Goal: Check status: Check status

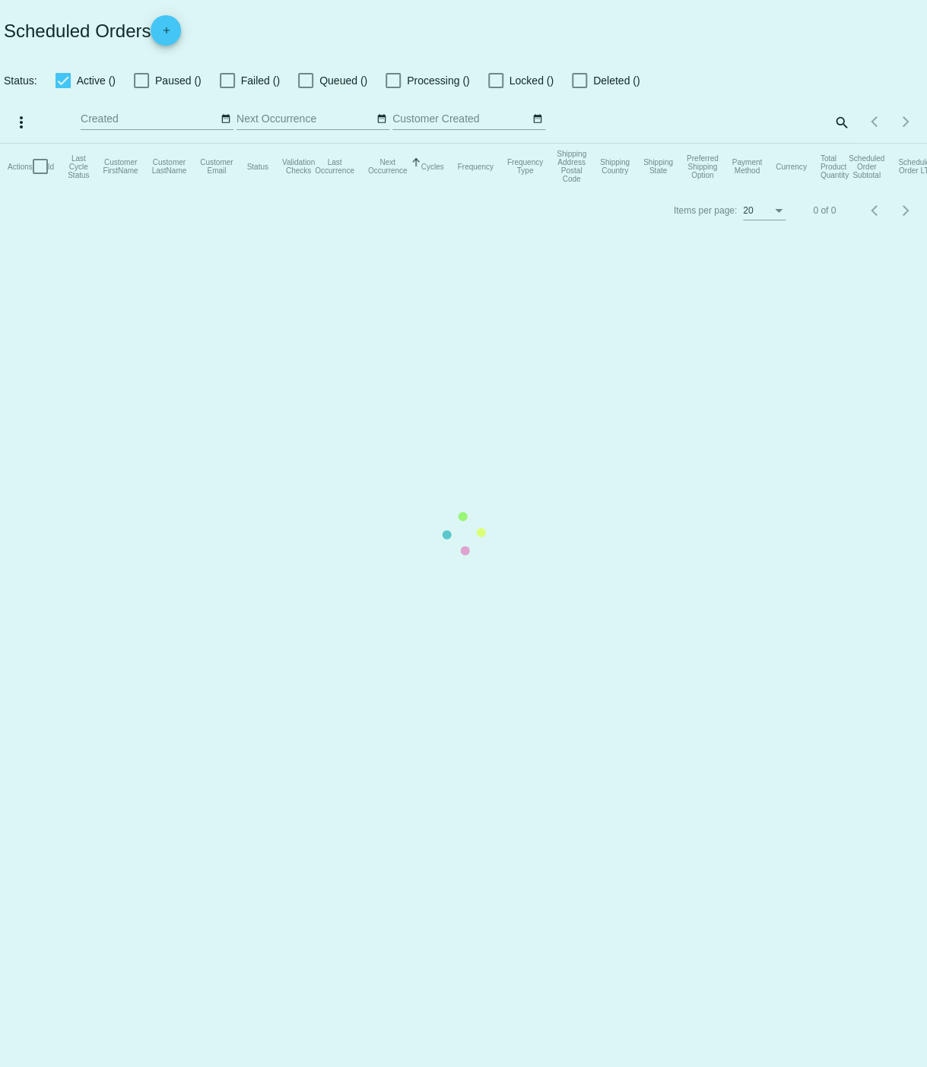
checkbox input "true"
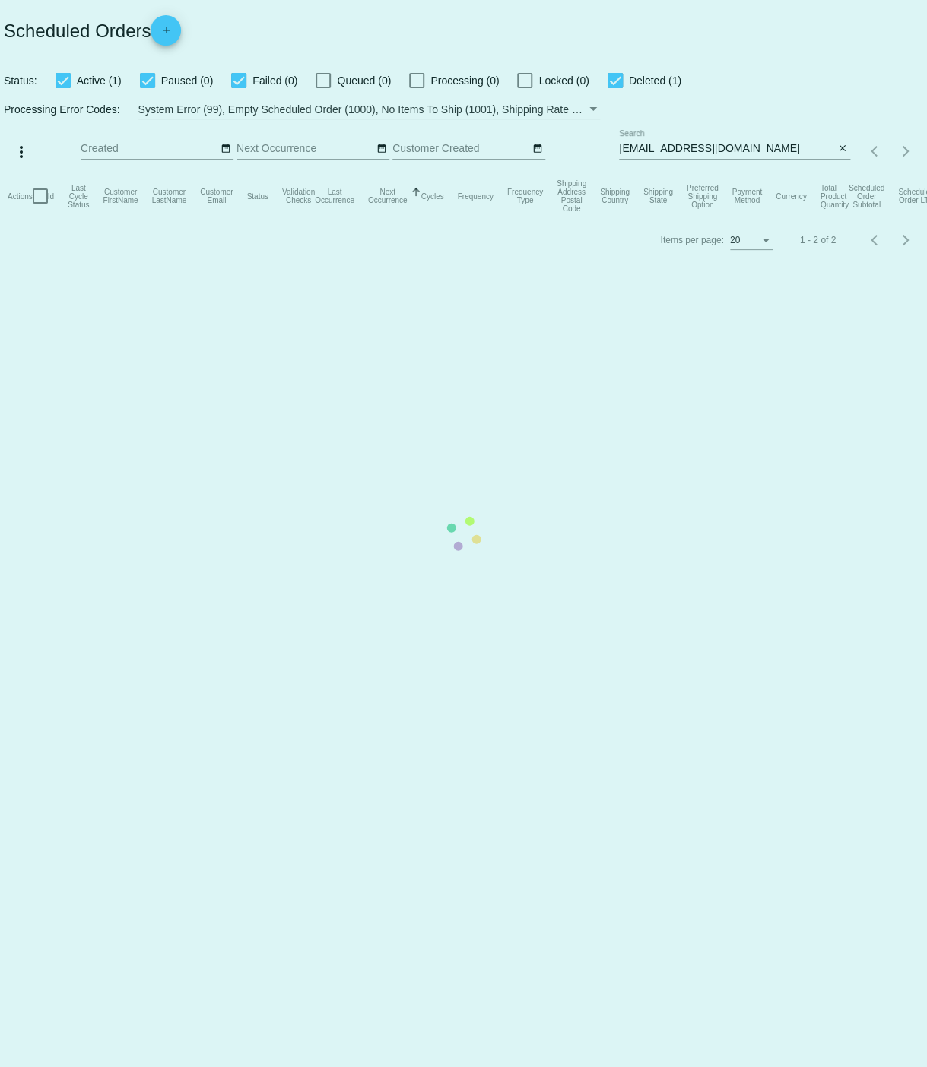
click at [639, 173] on mat-table "Actions Id Last Cycle Status Customer FirstName Customer LastName Customer Emai…" at bounding box center [463, 196] width 927 height 46
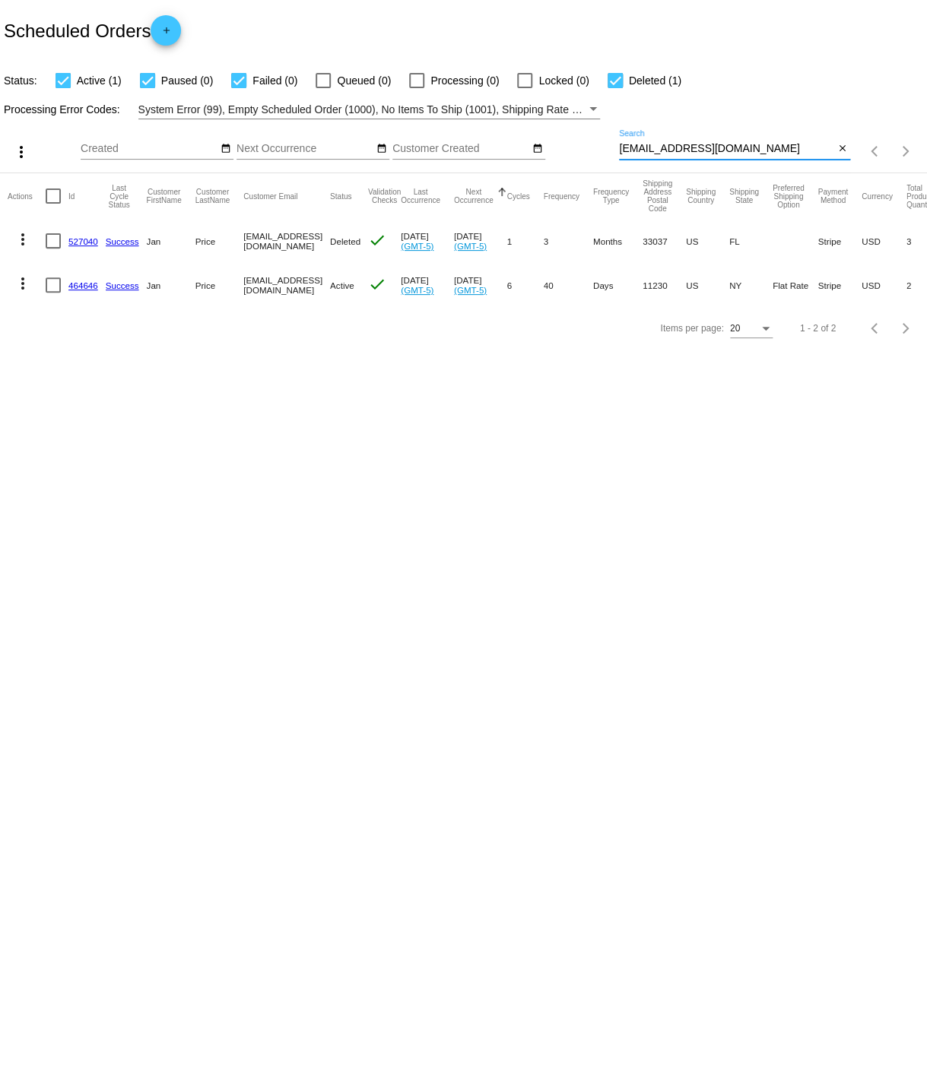
drag, startPoint x: 620, startPoint y: 151, endPoint x: 713, endPoint y: 148, distance: 92.8
click at [713, 148] on input "[EMAIL_ADDRESS][DOMAIN_NAME]" at bounding box center [726, 149] width 215 height 12
paste input "[EMAIL_ADDRESS][DOMAIN_NAME]"
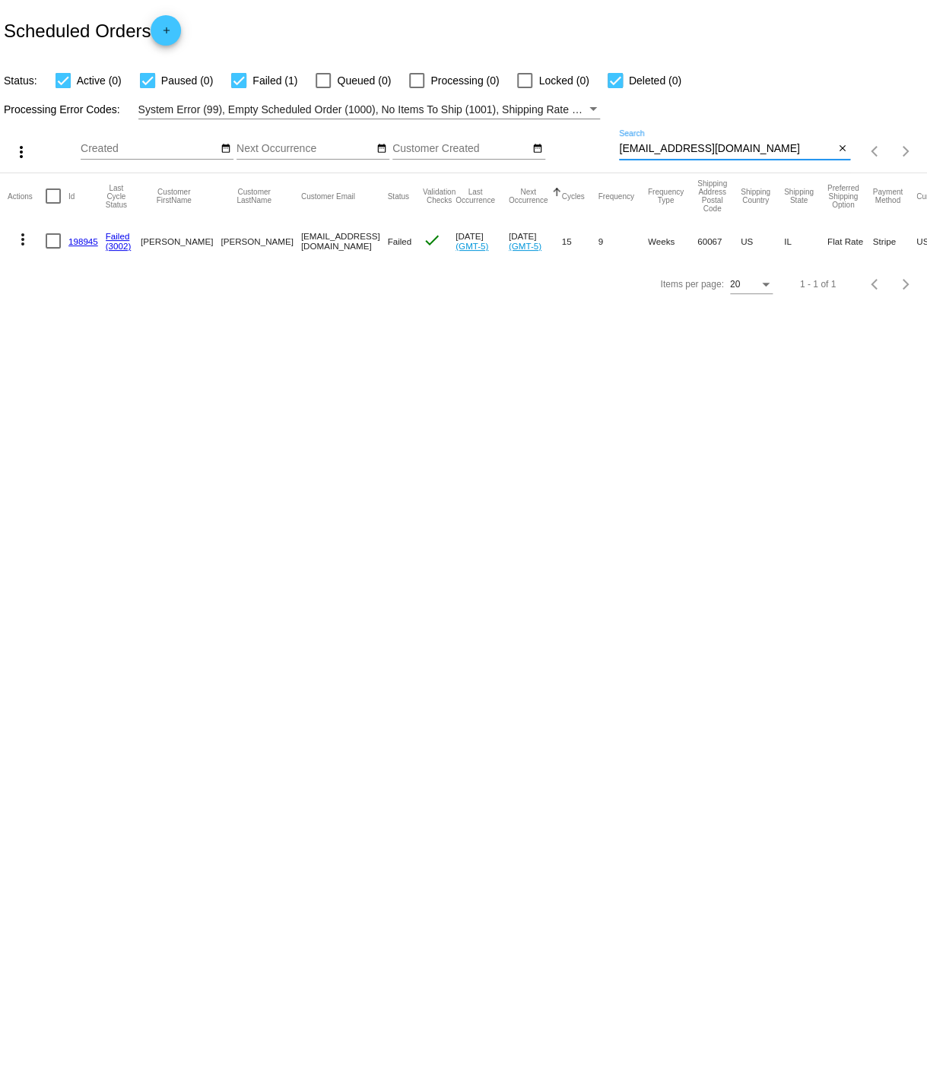
type input "[EMAIL_ADDRESS][DOMAIN_NAME]"
click at [78, 241] on link "198945" at bounding box center [83, 241] width 30 height 10
